Goal: Contribute content: Add original content to the website for others to see

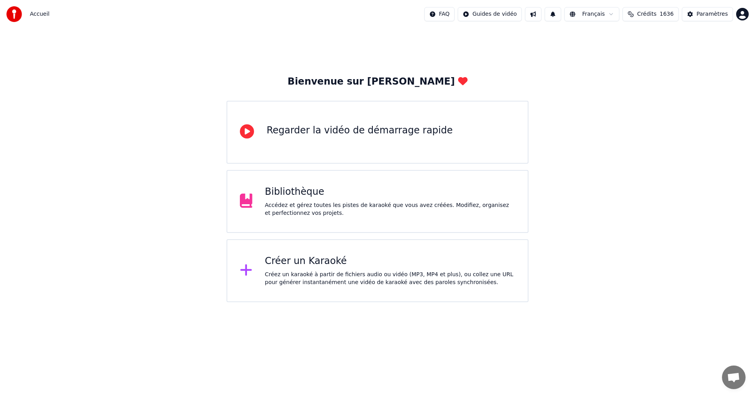
click at [505, 257] on div "Créer un Karaoké" at bounding box center [390, 261] width 250 height 13
click at [278, 263] on div "Créer un Karaoké" at bounding box center [390, 261] width 250 height 13
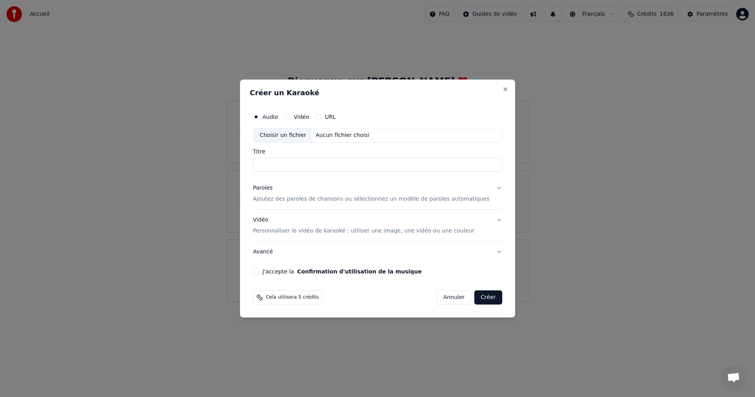
click at [278, 263] on div "Audio Vidéo URL Choisir un fichier Aucun fichier choisi Titre Paroles Ajoutez d…" at bounding box center [378, 192] width 256 height 172
click at [306, 135] on div "Choisir un fichier" at bounding box center [282, 135] width 59 height 14
drag, startPoint x: 322, startPoint y: 167, endPoint x: 256, endPoint y: 161, distance: 66.8
click at [256, 161] on div "Créer un Karaoké Audio Vidéo URL Choisir un fichier D:\Video\salu 1.mp3 Titre *…" at bounding box center [377, 198] width 275 height 238
type input "**"
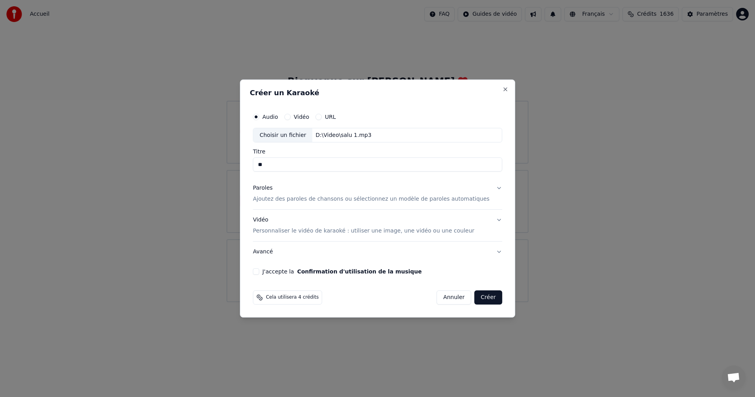
click at [325, 204] on button "Paroles Ajoutez des paroles de chansons ou sélectionnez un modèle de paroles au…" at bounding box center [377, 193] width 249 height 31
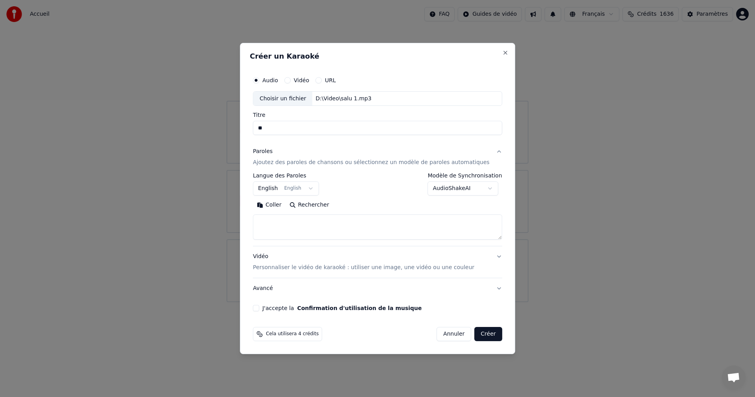
click at [277, 225] on textarea at bounding box center [377, 227] width 249 height 25
paste textarea "**********"
drag, startPoint x: 305, startPoint y: 223, endPoint x: 236, endPoint y: 226, distance: 68.9
click at [236, 226] on body "**********" at bounding box center [377, 151] width 755 height 302
click at [282, 223] on textarea at bounding box center [366, 227] width 226 height 25
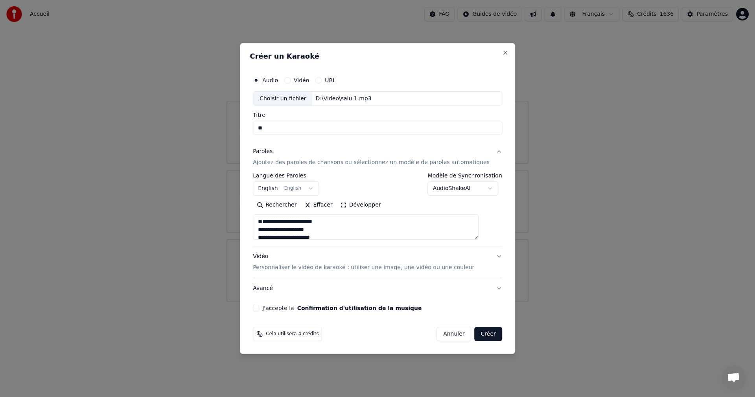
click at [284, 231] on textarea at bounding box center [366, 227] width 226 height 25
type textarea "**********"
click at [274, 257] on div "Vidéo Personnaliser le vidéo de karaoké : utiliser une image, une vidéo ou une …" at bounding box center [363, 262] width 221 height 19
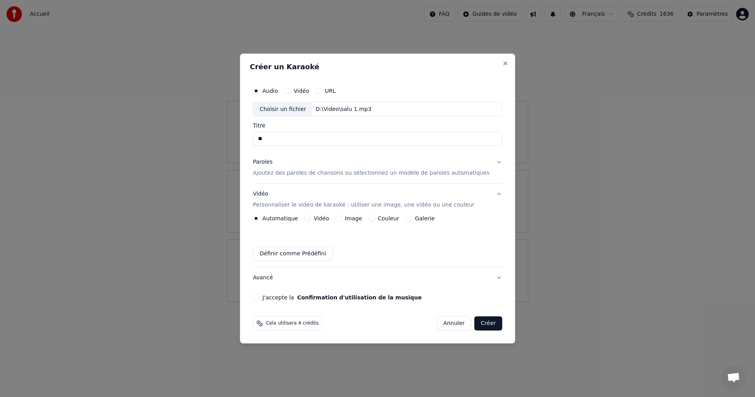
click at [311, 218] on button "Vidéo" at bounding box center [307, 218] width 6 height 6
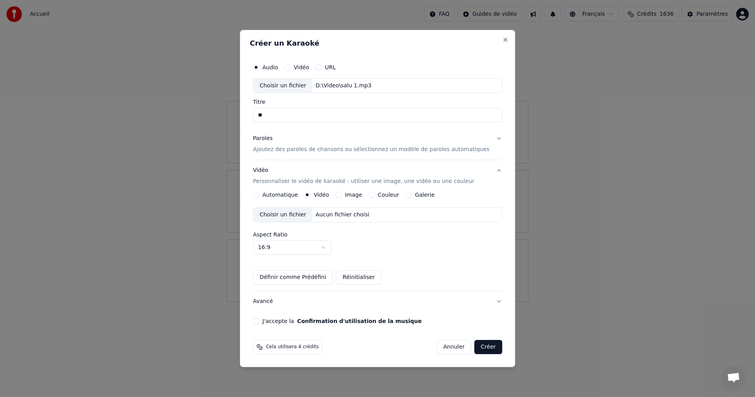
click at [302, 217] on div "Choisir un fichier" at bounding box center [282, 215] width 59 height 14
click at [268, 325] on div "Audio Vidéo URL Choisir un fichier D:\Video\salu 1.mp3 Titre ** Paroles Ajoutez…" at bounding box center [378, 191] width 256 height 271
click at [483, 345] on button "Créer" at bounding box center [489, 347] width 28 height 14
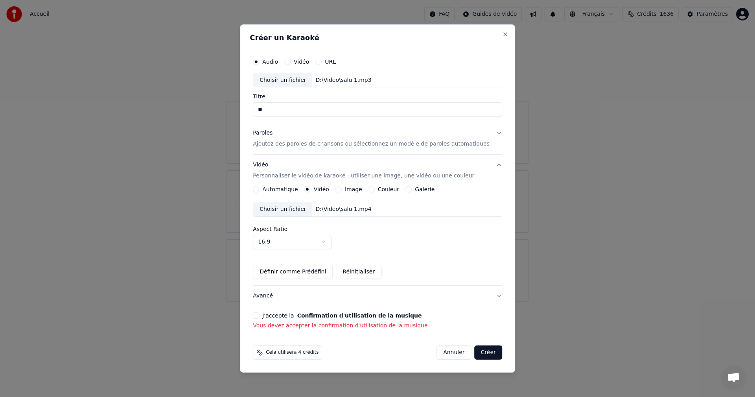
click at [259, 313] on button "J'accepte la Confirmation d'utilisation de la musique" at bounding box center [256, 315] width 6 height 6
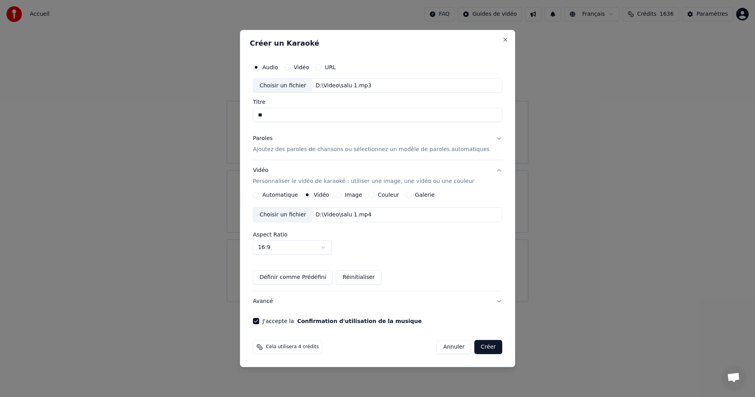
click at [475, 345] on button "Créer" at bounding box center [489, 347] width 28 height 14
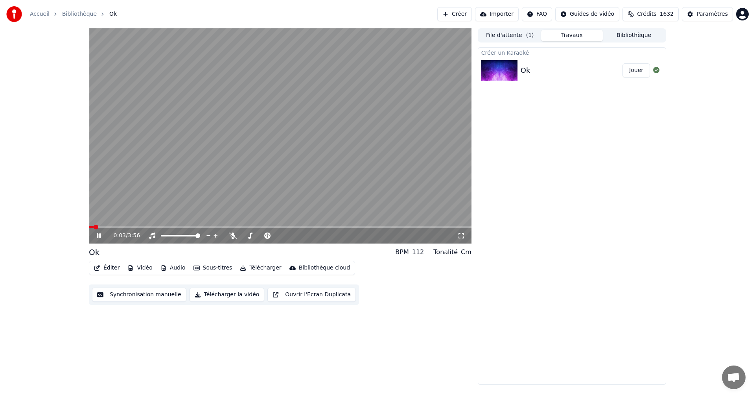
click at [94, 227] on span at bounding box center [91, 227] width 5 height 2
click at [234, 235] on icon at bounding box center [233, 235] width 8 height 6
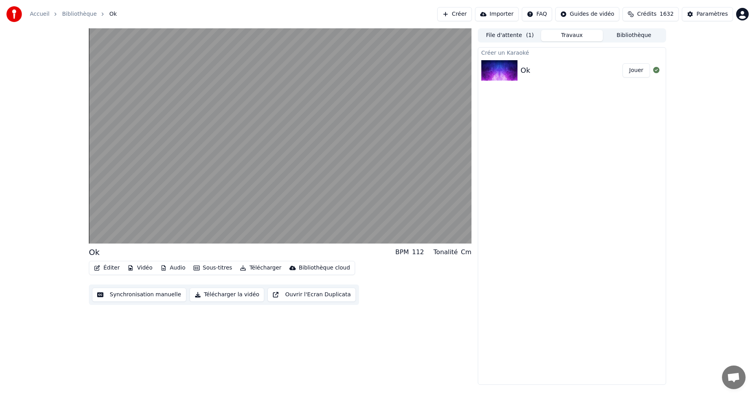
click at [228, 294] on button "Télécharger la vidéo" at bounding box center [227, 294] width 75 height 14
click at [190, 287] on button "Télécharger la vidéo" at bounding box center [227, 294] width 75 height 14
